Goal: Information Seeking & Learning: Understand process/instructions

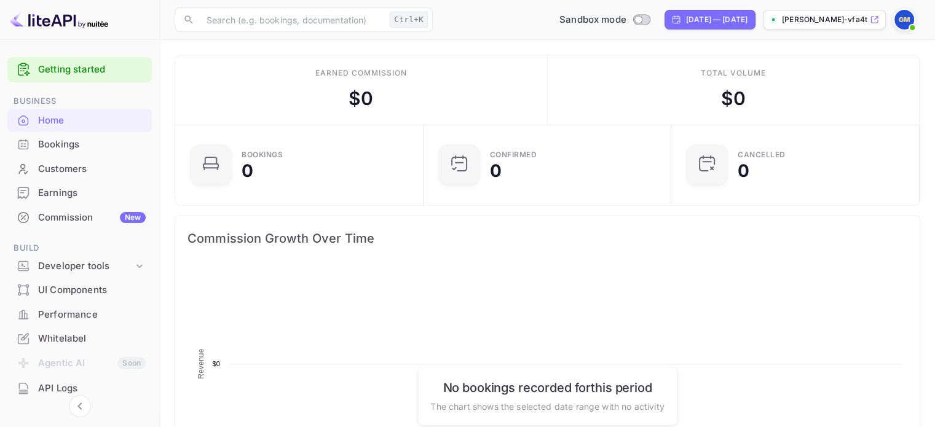
scroll to position [191, 231]
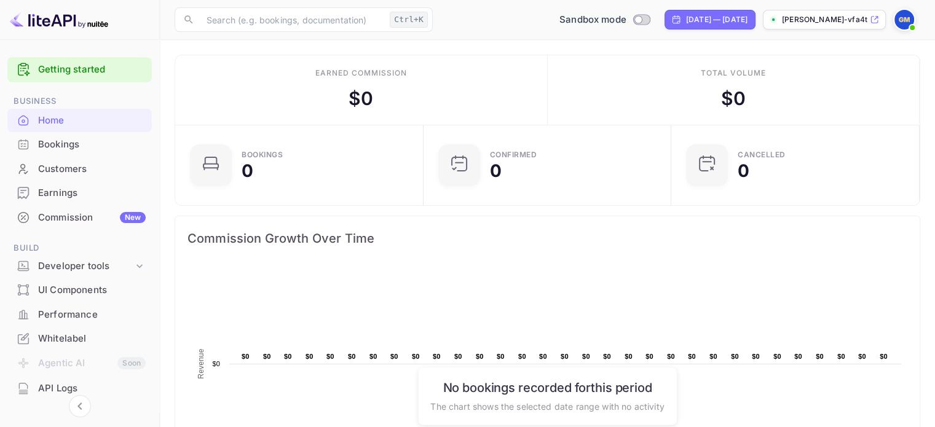
click at [97, 73] on link "Getting started" at bounding box center [92, 70] width 108 height 14
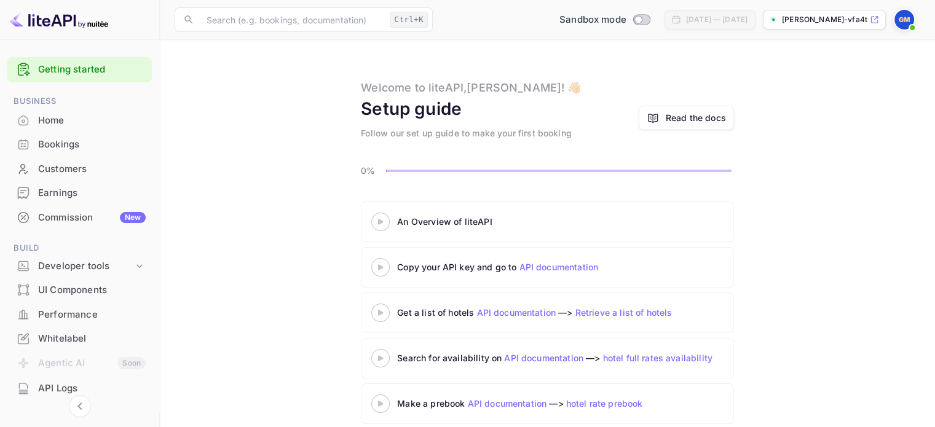
click at [378, 219] on 3 at bounding box center [380, 222] width 5 height 6
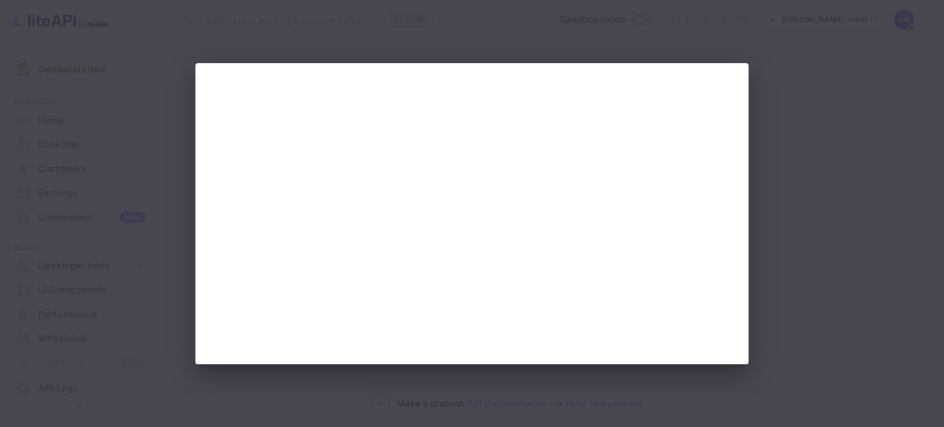
drag, startPoint x: 50, startPoint y: 25, endPoint x: 103, endPoint y: 58, distance: 62.4
click at [80, 50] on div at bounding box center [472, 213] width 944 height 427
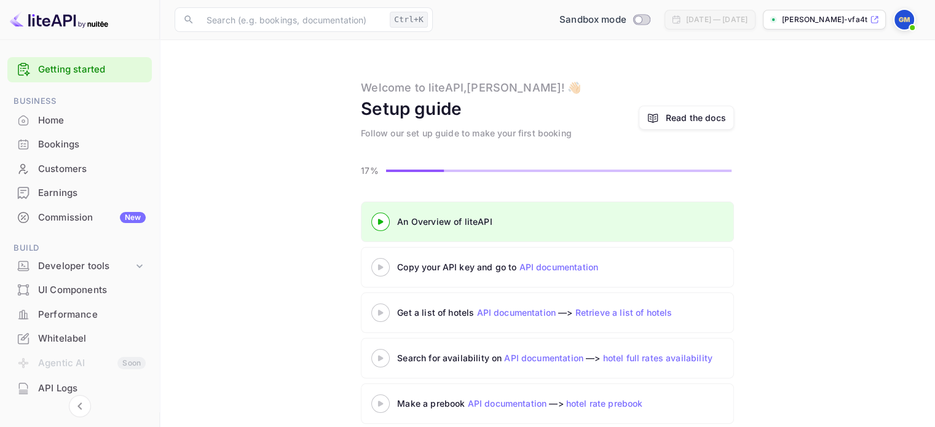
click at [675, 115] on div "Read the docs" at bounding box center [696, 117] width 60 height 13
click at [89, 337] on div "Whitelabel" at bounding box center [92, 339] width 108 height 14
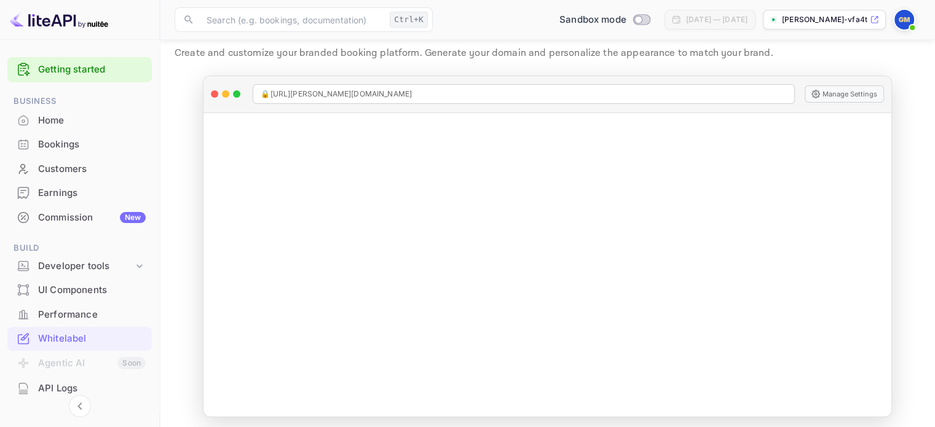
scroll to position [40, 0]
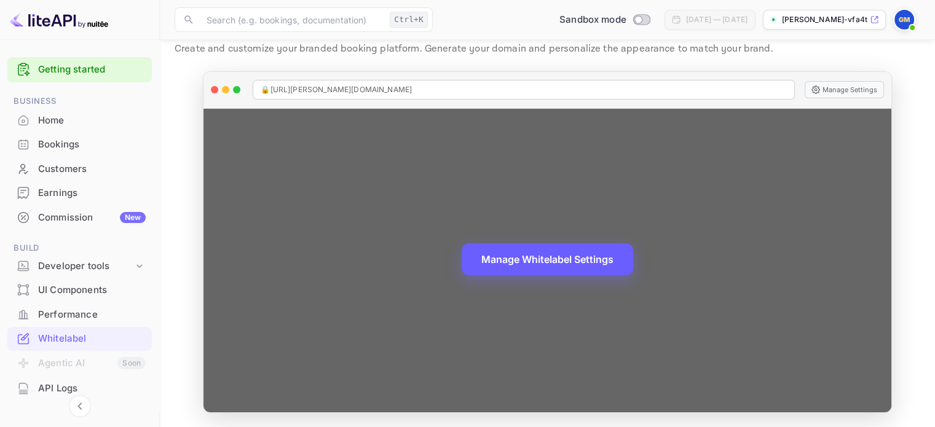
click at [603, 253] on button "Manage Whitelabel Settings" at bounding box center [547, 259] width 171 height 32
